Goal: Transaction & Acquisition: Purchase product/service

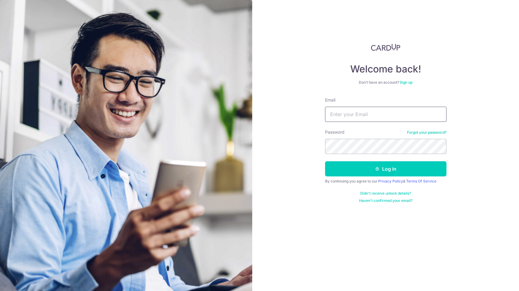
type input "[EMAIL_ADDRESS][DOMAIN_NAME]"
click at [385, 169] on button "Log in" at bounding box center [385, 168] width 121 height 15
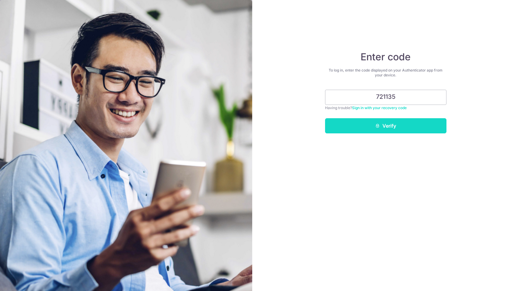
type input "721135"
click at [395, 125] on button "Verify" at bounding box center [385, 125] width 121 height 15
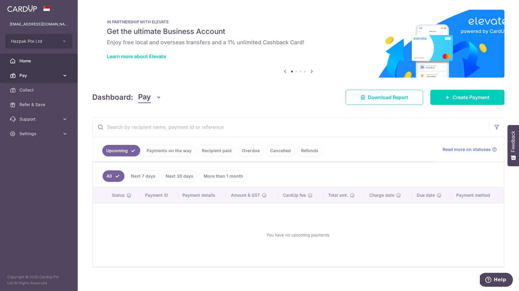
click at [31, 74] on span "Pay" at bounding box center [39, 76] width 40 height 6
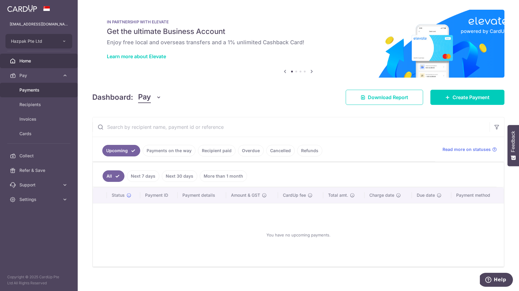
click at [31, 90] on span "Payments" at bounding box center [39, 90] width 40 height 6
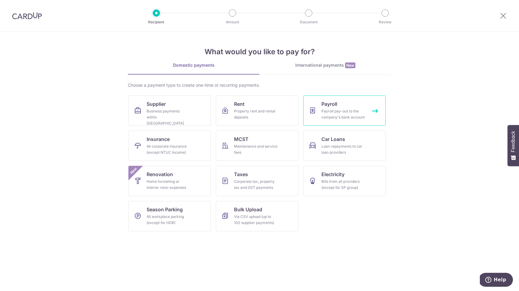
click at [330, 104] on span "Payroll" at bounding box center [329, 103] width 16 height 7
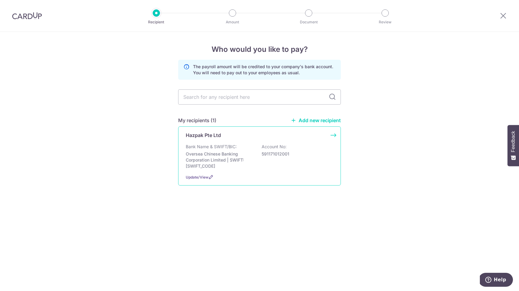
click at [235, 164] on p "Oversea Chinese Banking Corporation Limited | SWIFT: OCBCSGSGXXX" at bounding box center [220, 160] width 68 height 18
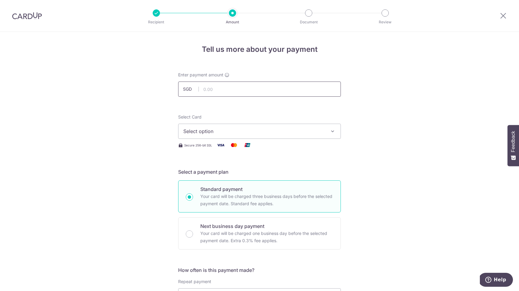
click at [230, 90] on input "text" at bounding box center [259, 89] width 163 height 15
paste input "83427.30"
click at [220, 130] on span "Select option" at bounding box center [253, 131] width 141 height 7
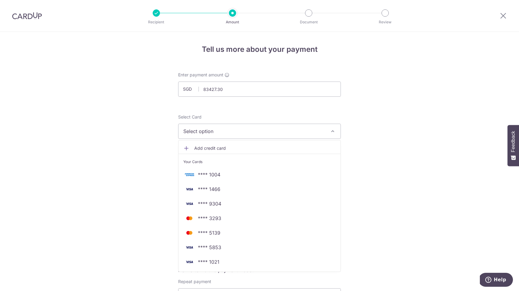
type input "83,427.30"
click at [212, 202] on span "**** 9304" at bounding box center [209, 203] width 23 height 7
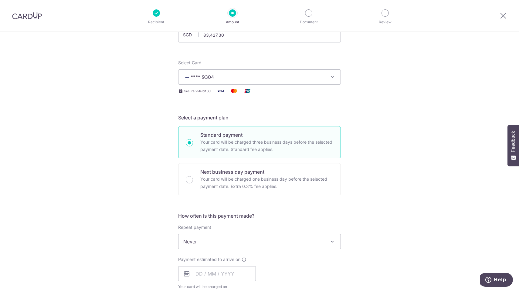
scroll to position [113, 0]
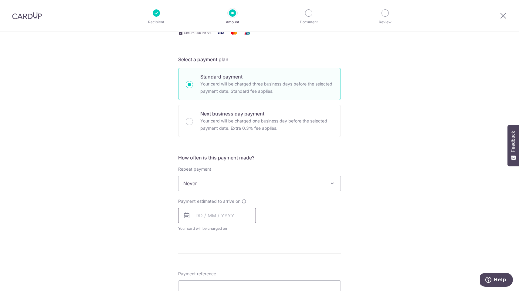
click at [205, 214] on input "text" at bounding box center [217, 215] width 78 height 15
click at [213, 269] on link "9" at bounding box center [215, 271] width 10 height 10
type input "[DATE]"
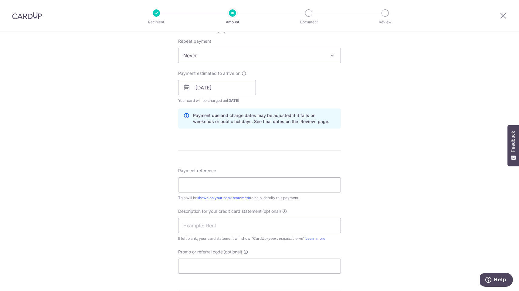
scroll to position [260, 0]
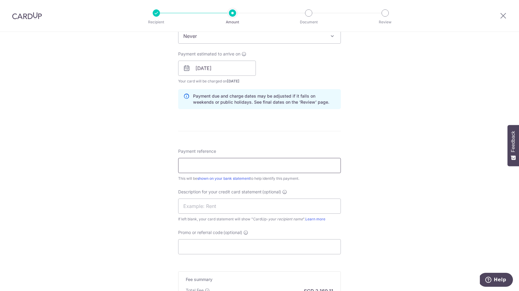
click at [230, 167] on input "Payment reference" at bounding box center [259, 165] width 163 height 15
type input "AUG PAYROLL"
click at [228, 247] on input "Promo or referral code (optional)" at bounding box center [259, 246] width 163 height 15
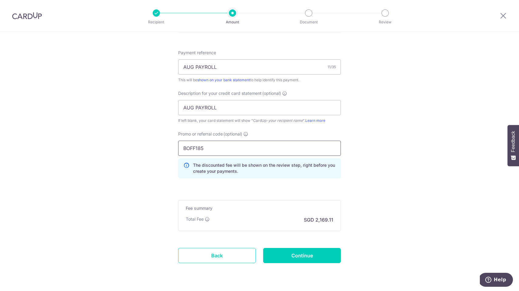
scroll to position [360, 0]
type input "BOFF185"
click at [299, 256] on input "Continue" at bounding box center [302, 254] width 78 height 15
type input "Create Schedule"
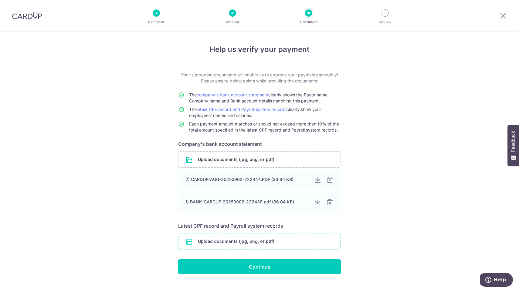
click at [260, 243] on input "file" at bounding box center [259, 242] width 162 height 16
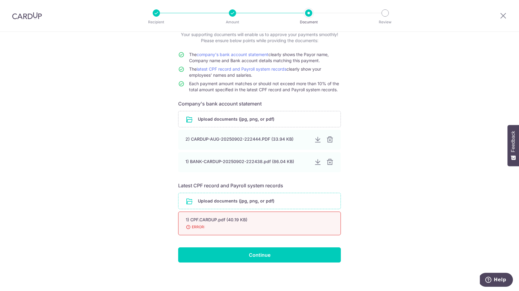
scroll to position [40, 0]
click at [246, 203] on input "file" at bounding box center [259, 201] width 162 height 16
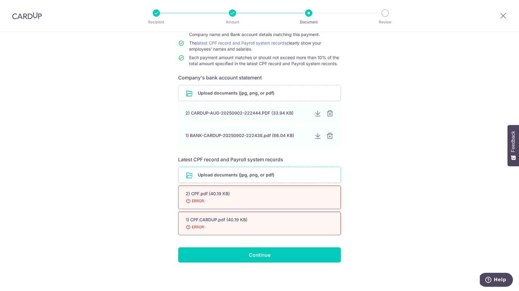
scroll to position [66, 0]
click at [228, 44] on link "latest CPF record and Payroll system records" at bounding box center [242, 42] width 90 height 5
click at [227, 174] on input "file" at bounding box center [259, 175] width 162 height 16
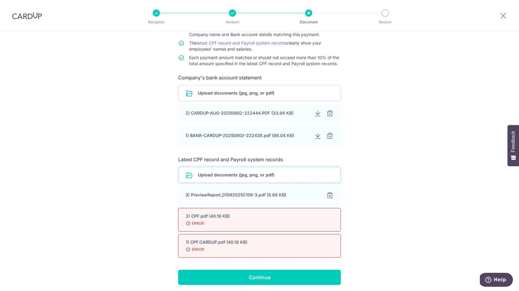
click at [275, 176] on input "file" at bounding box center [259, 175] width 162 height 16
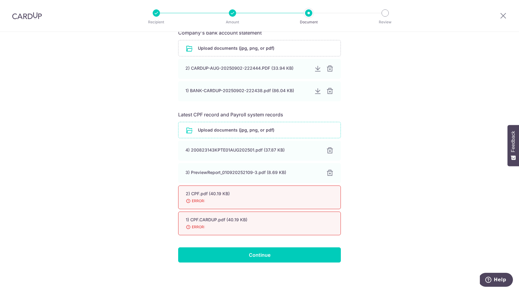
scroll to position [111, 0]
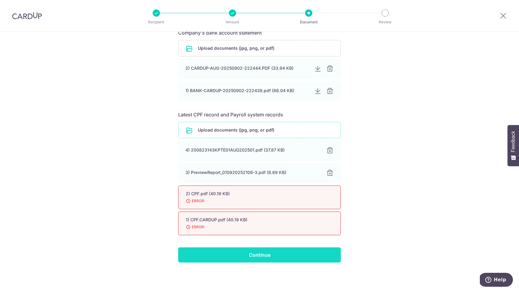
click at [254, 258] on input "Continue" at bounding box center [259, 255] width 163 height 15
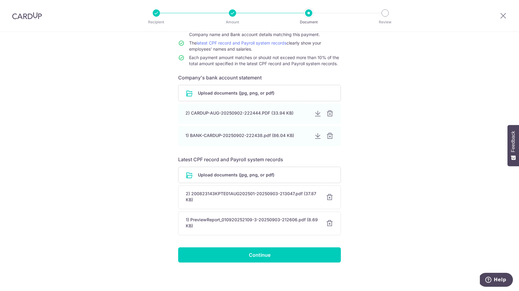
scroll to position [66, 0]
click at [329, 223] on div at bounding box center [329, 223] width 7 height 7
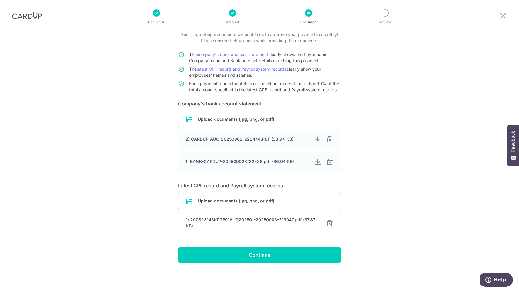
scroll to position [40, 0]
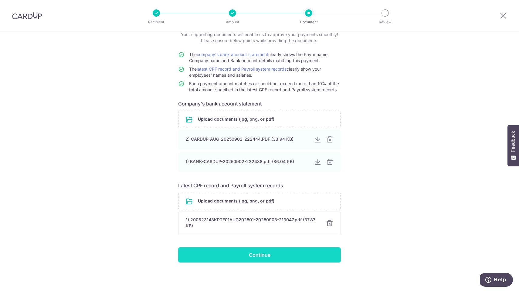
click at [263, 256] on input "Continue" at bounding box center [259, 255] width 163 height 15
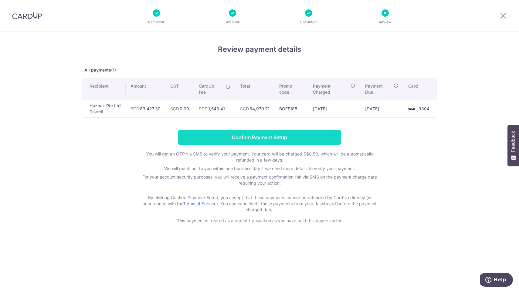
click at [253, 139] on input "Confirm Payment Setup" at bounding box center [259, 137] width 163 height 15
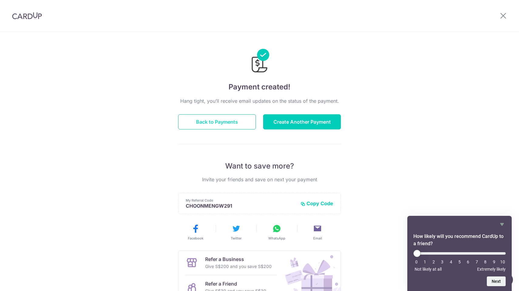
click at [221, 123] on button "Back to Payments" at bounding box center [217, 121] width 78 height 15
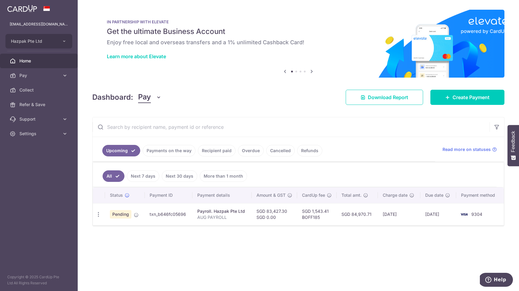
click at [170, 216] on td "txn_b646fc05696" at bounding box center [169, 214] width 48 height 22
copy td "txn_b646fc05696"
click at [318, 211] on td "SGD 1,543.41 BOFF185" at bounding box center [316, 214] width 39 height 22
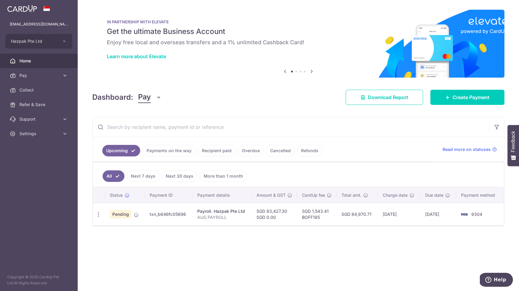
copy td "1,543.41"
click at [358, 216] on td "SGD 84,970.71" at bounding box center [357, 214] width 41 height 22
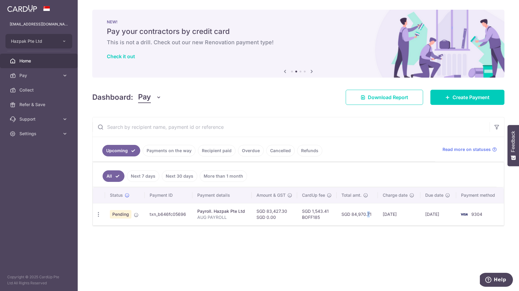
click at [272, 210] on td "SGD 83,427.30 SGD 0.00" at bounding box center [275, 214] width 46 height 22
